Goal: Task Accomplishment & Management: Complete application form

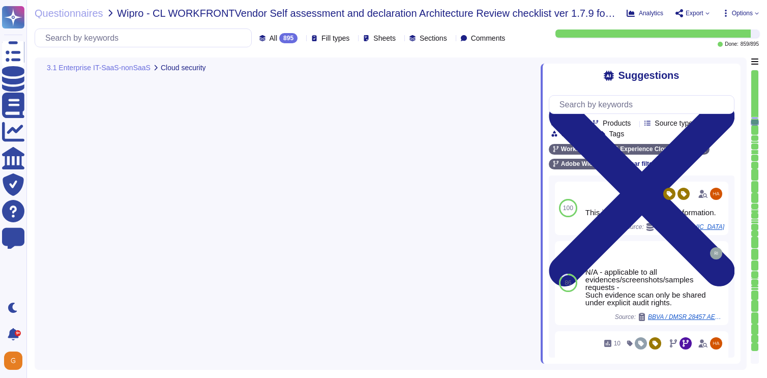
type textarea "All in scope cloud accounts are being scanned by our cloud security posture man…"
type textarea "Adobe relies on its current endpoint security stack, which includes Workspace O…"
type textarea "All in scope cloud accounts are being scanned by our cloud security posture man…"
type textarea "Adobe employs a defense-in-depth strategy for Denial-of-Service (DoS) and Distr…"
type textarea "Amazon Web Services Server-Side Encryption S3 buckets are used to encrypt data …"
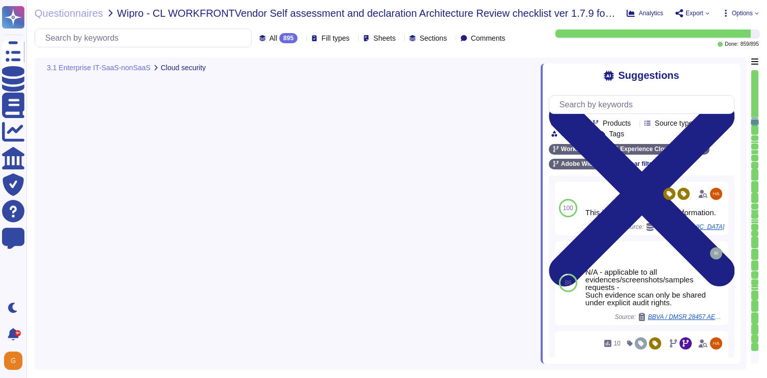
scroll to position [1, 0]
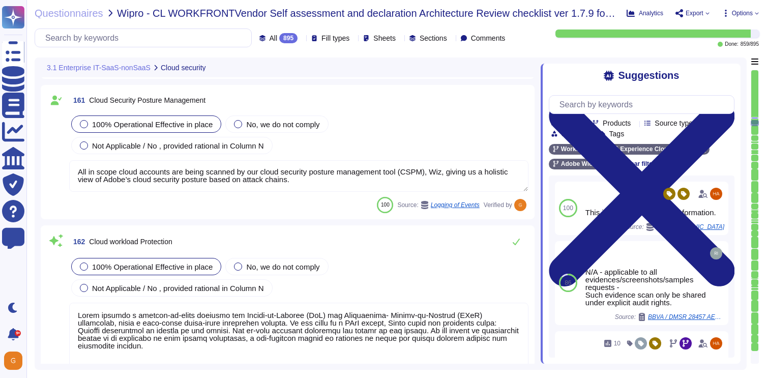
type textarea "Adobe has two CloudOps/IT provided tools that fall under the heading of CASB - …"
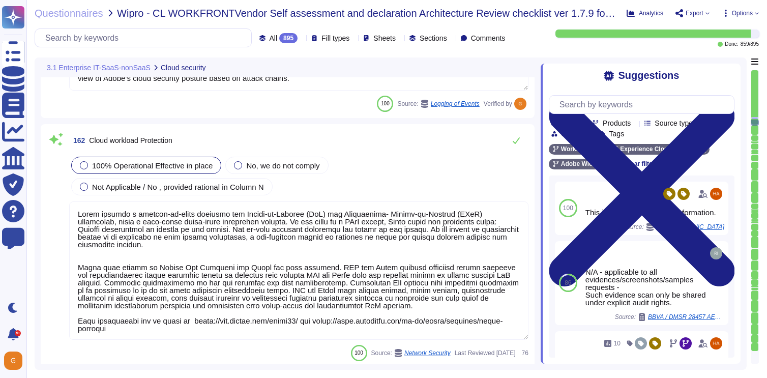
scroll to position [24839, 0]
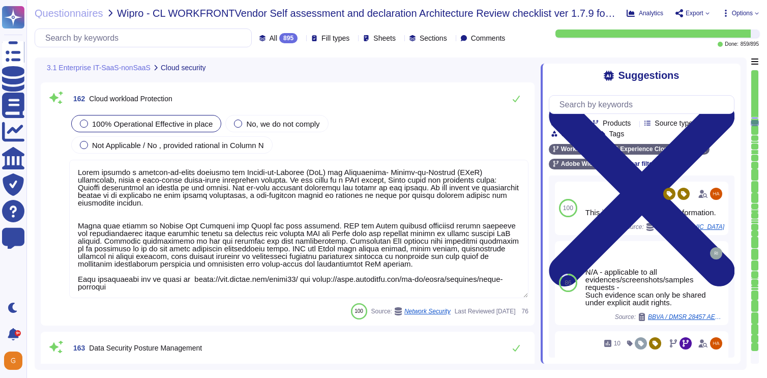
type textarea "Adobe has two CloudOps/IT provided tools that fall under the heading of CASB - …"
click at [512, 105] on button at bounding box center [516, 99] width 24 height 20
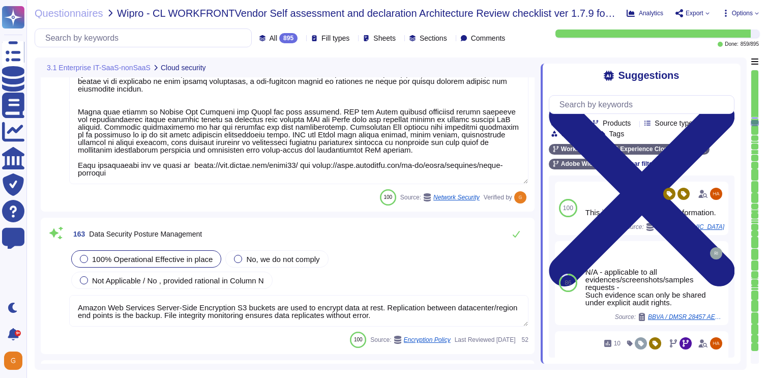
type textarea "Lorem'i Dolors Ametcon Adipiscin (ELIT) sed doeiusmo temp inc utlabo et dol mag…"
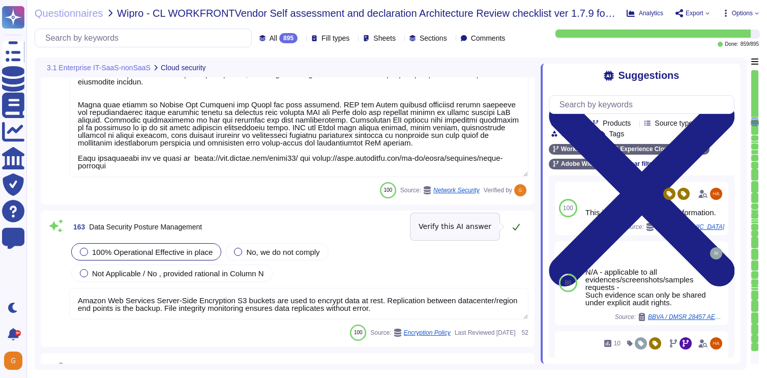
click at [520, 224] on icon at bounding box center [516, 227] width 8 height 8
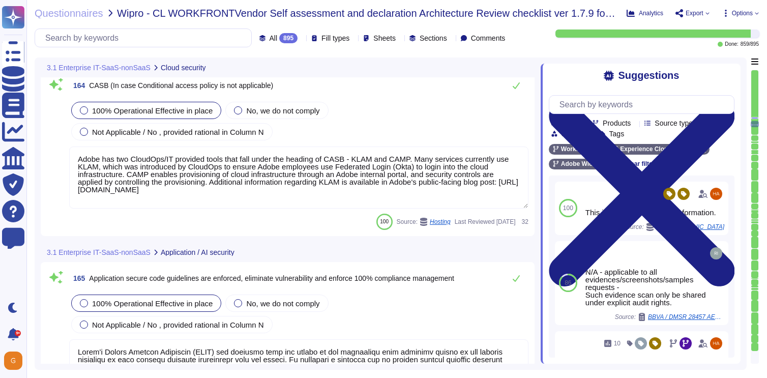
type textarea "Adobe has standardized on using HashiCorp's Vault for password vault."
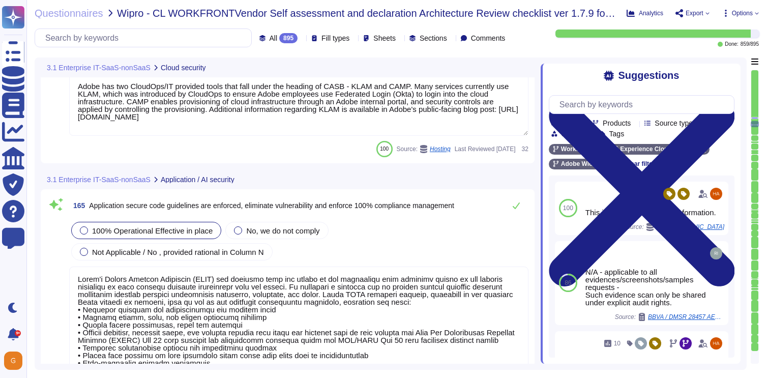
type textarea "Unit tests are run automatically when we push code. The procedure is that we do…"
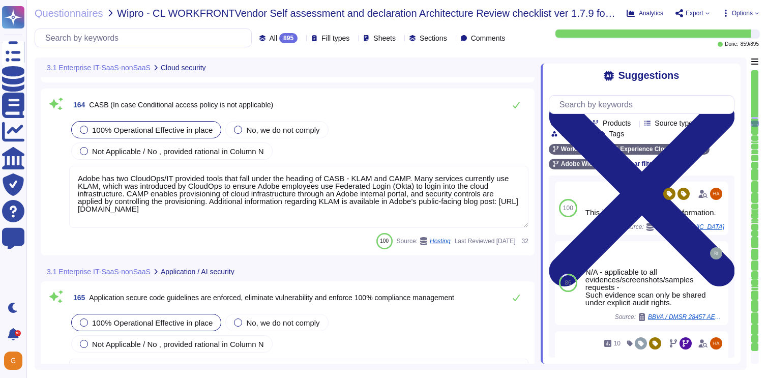
scroll to position [25197, 0]
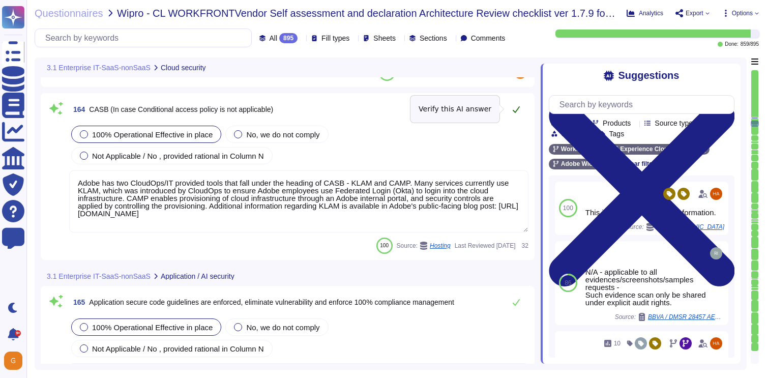
click at [515, 111] on icon at bounding box center [516, 109] width 7 height 7
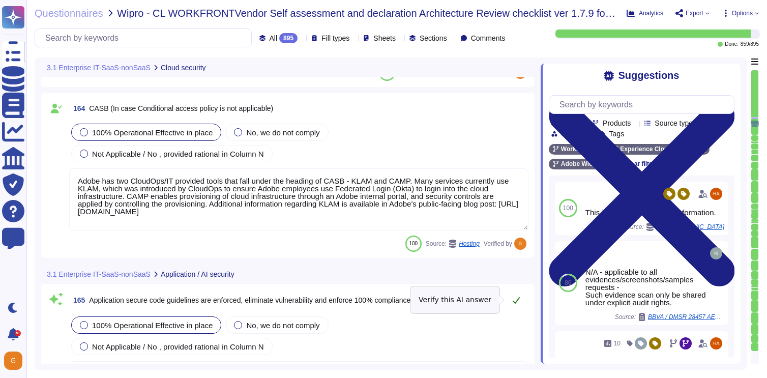
click at [512, 300] on icon at bounding box center [516, 300] width 8 height 8
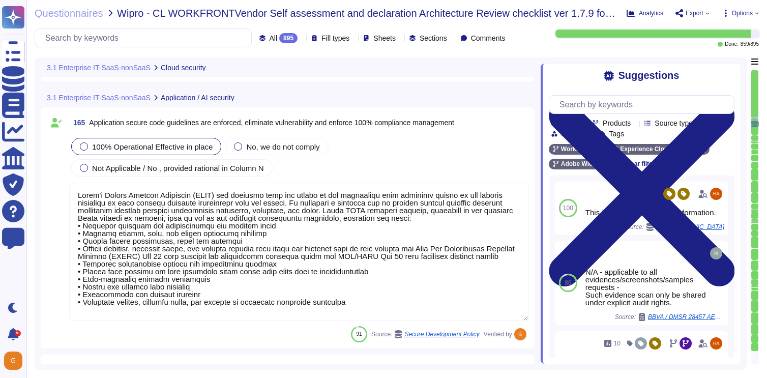
scroll to position [1, 0]
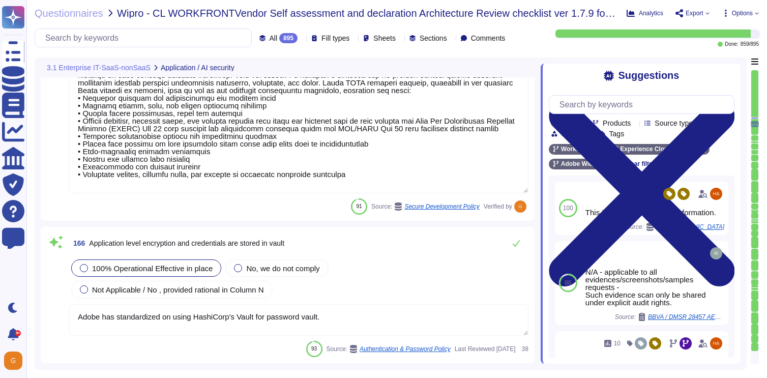
type textarea "Adobe utilizes AES-256 bit encryption at rest and TLS v1.2 or higher for data i…"
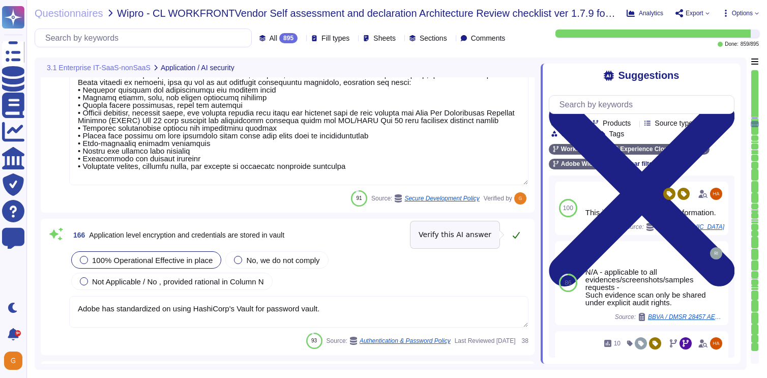
click at [519, 233] on icon at bounding box center [516, 235] width 8 height 8
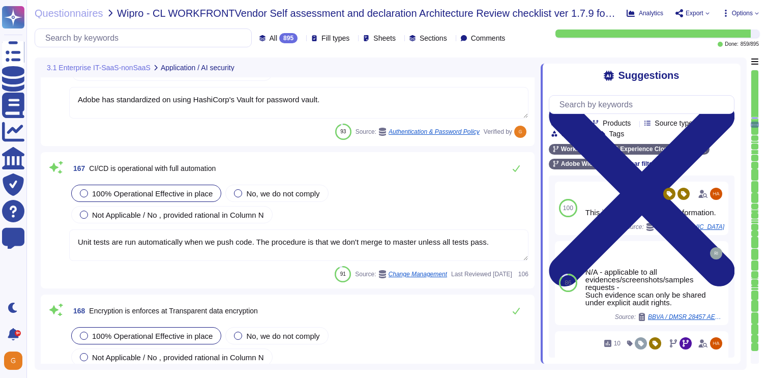
type textarea "This is part of the release process."
type textarea "Adobe's access control policies and standards ensure that users have the least …"
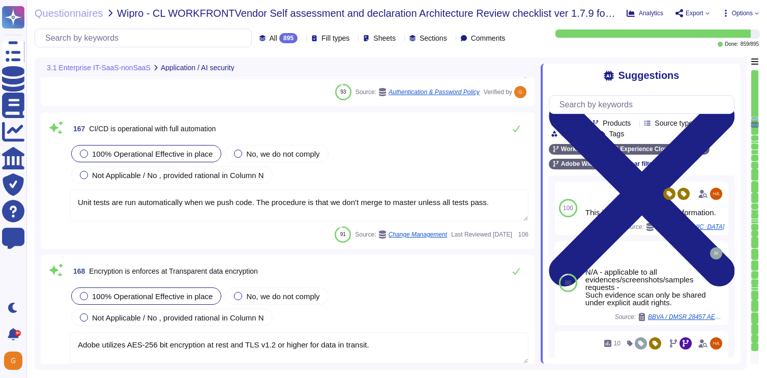
scroll to position [25738, 0]
click at [515, 128] on icon at bounding box center [516, 129] width 8 height 8
click at [512, 266] on icon at bounding box center [516, 270] width 8 height 8
